Goal: Task Accomplishment & Management: Manage account settings

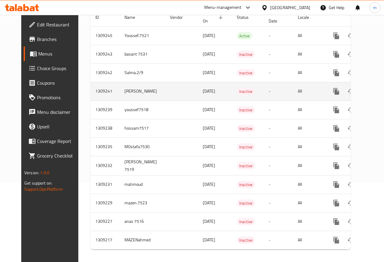
scroll to position [89, 0]
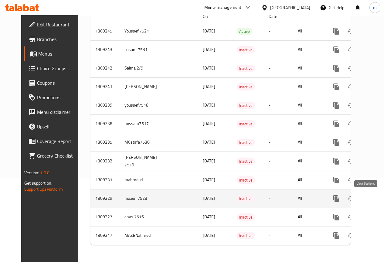
click at [377, 196] on icon "enhanced table" at bounding box center [379, 198] width 5 height 5
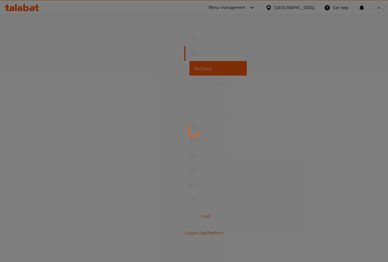
click at [233, 111] on div at bounding box center [194, 131] width 388 height 262
click at [195, 98] on div at bounding box center [194, 131] width 388 height 262
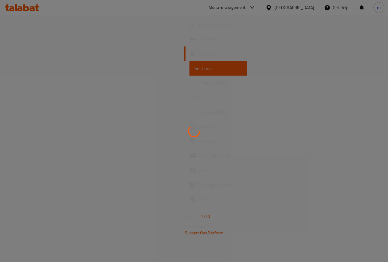
click at [195, 98] on div at bounding box center [194, 131] width 388 height 262
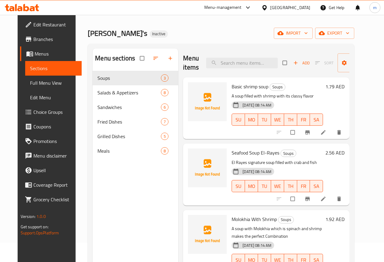
scroll to position [30, 0]
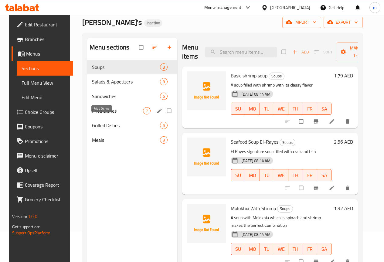
click at [107, 114] on span "Fried Dishes" at bounding box center [117, 110] width 51 height 7
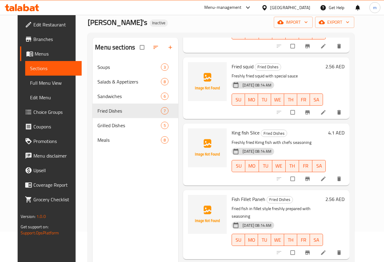
scroll to position [152, 0]
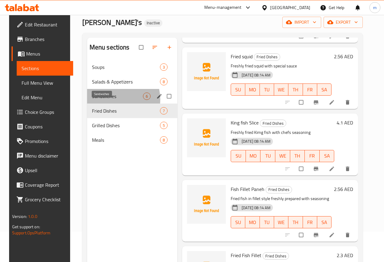
click at [108, 100] on span "Sandwiches" at bounding box center [117, 96] width 51 height 7
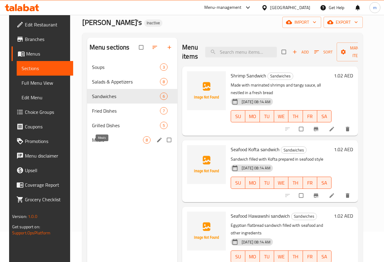
click at [97, 144] on span "Meals" at bounding box center [117, 139] width 51 height 7
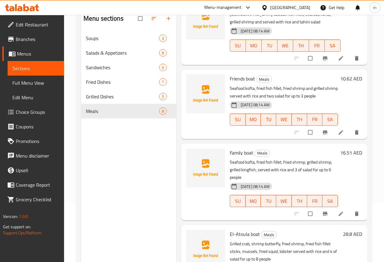
scroll to position [85, 0]
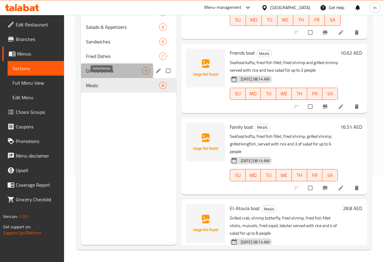
click at [91, 74] on span "Grilled Dishes" at bounding box center [114, 70] width 56 height 7
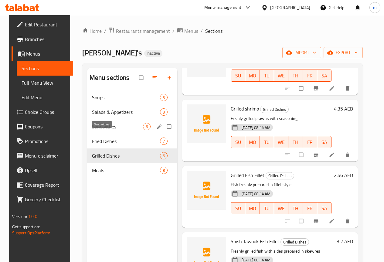
click at [108, 130] on span "Sandwiches" at bounding box center [117, 126] width 51 height 7
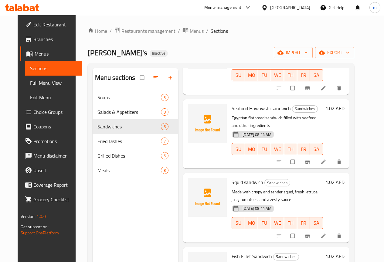
scroll to position [166, 0]
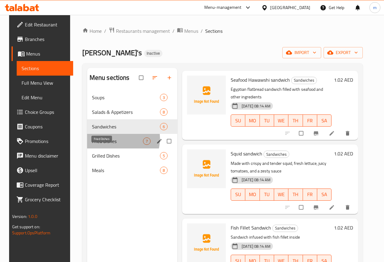
click at [110, 145] on span "Fried Dishes" at bounding box center [117, 140] width 51 height 7
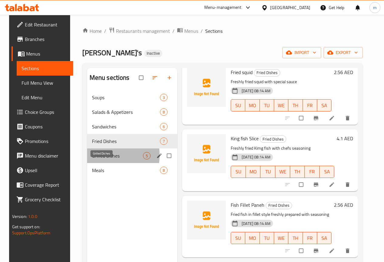
click at [102, 159] on span "Grilled Dishes" at bounding box center [117, 155] width 51 height 7
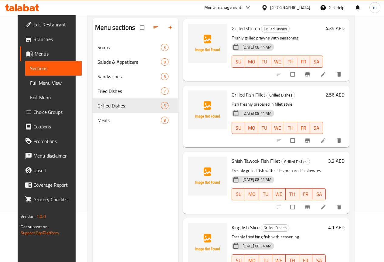
scroll to position [85, 0]
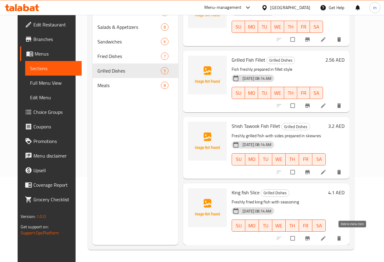
click at [342, 235] on icon "delete" at bounding box center [339, 238] width 6 height 6
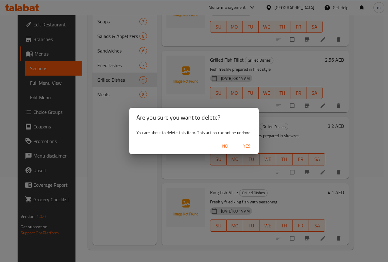
click at [249, 147] on span "Yes" at bounding box center [247, 146] width 15 height 8
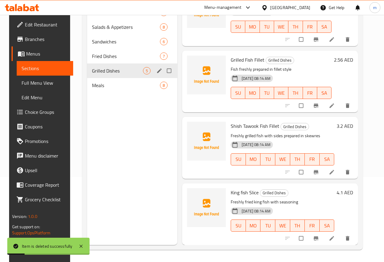
scroll to position [55, 0]
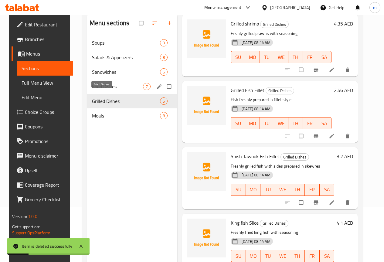
click at [113, 90] on span "Fried Dishes" at bounding box center [117, 86] width 51 height 7
